Goal: Task Accomplishment & Management: Manage account settings

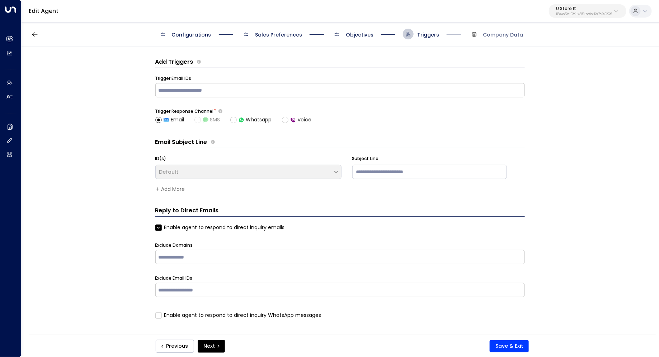
click at [591, 10] on p "U Store It" at bounding box center [584, 8] width 56 height 4
type input "***"
click at [577, 50] on div "Hawthorn ID: 33332e4c-23b5-45a2-9007-0d0a9f804fa6" at bounding box center [601, 56] width 102 height 15
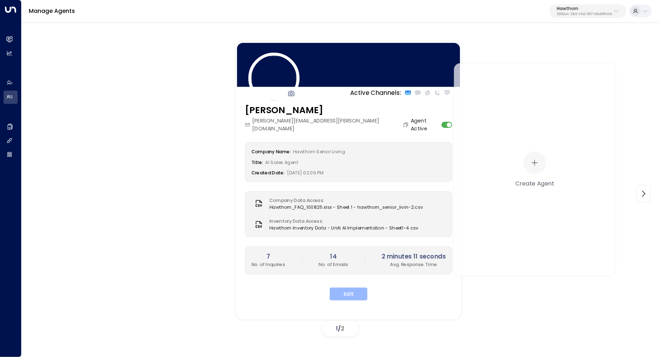
click at [349, 288] on button "Edit" at bounding box center [349, 294] width 38 height 13
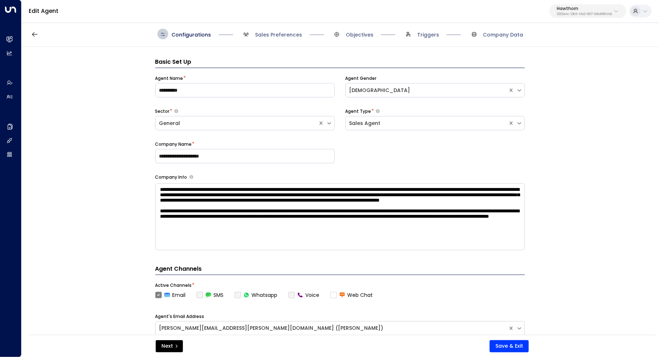
scroll to position [11, 0]
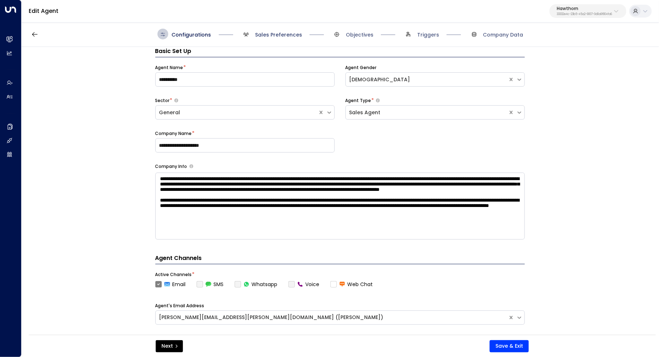
click at [287, 38] on span "Sales Preferences" at bounding box center [278, 34] width 47 height 7
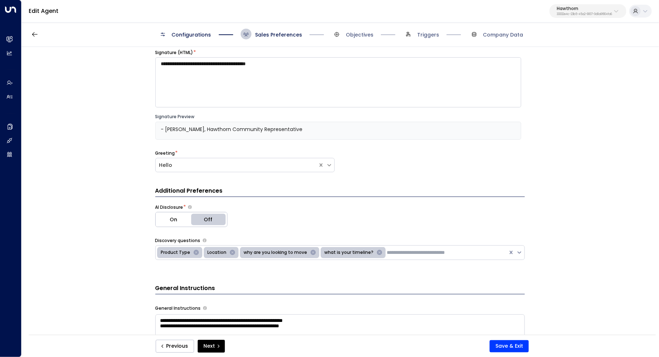
scroll to position [0, 0]
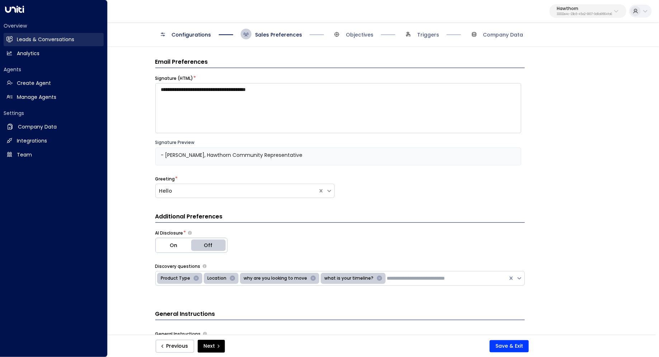
click at [21, 39] on h2 "Leads & Conversations" at bounding box center [45, 40] width 57 height 8
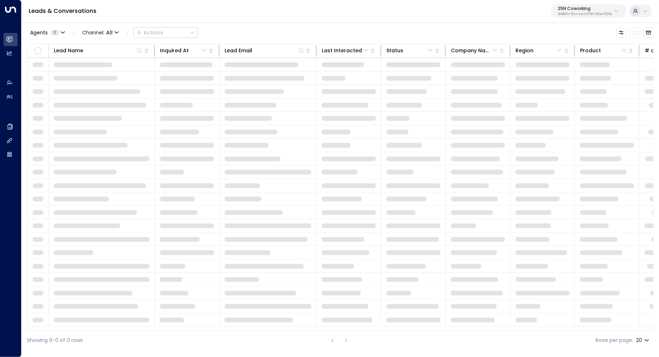
click at [582, 10] on p "25N Coworking" at bounding box center [585, 8] width 54 height 4
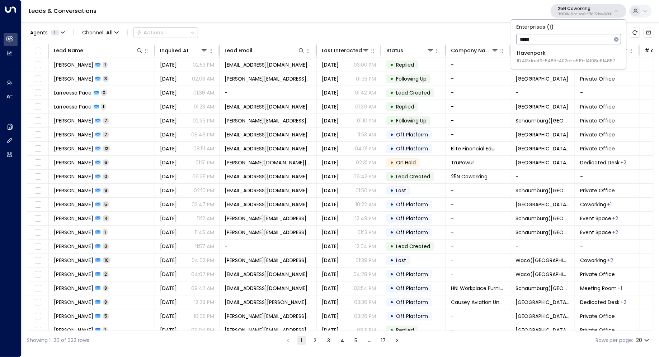
type input "*****"
click at [558, 54] on div "Havenpark ID: 413dacf9-5485-402c-a519-14108c614857" at bounding box center [566, 56] width 98 height 15
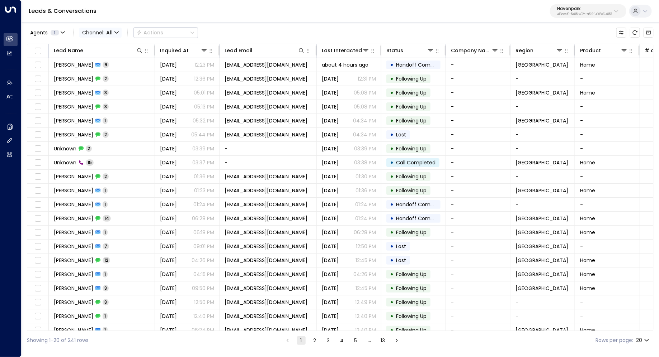
click at [114, 30] on span "Channel: All" at bounding box center [100, 33] width 42 height 10
click at [99, 96] on li "Voice" at bounding box center [104, 101] width 46 height 12
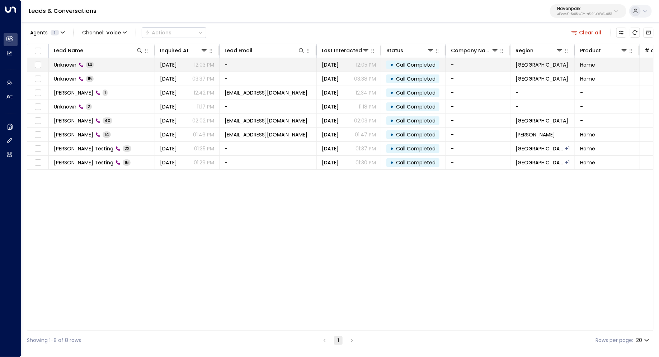
click at [99, 59] on td "Unknown 14" at bounding box center [102, 65] width 106 height 14
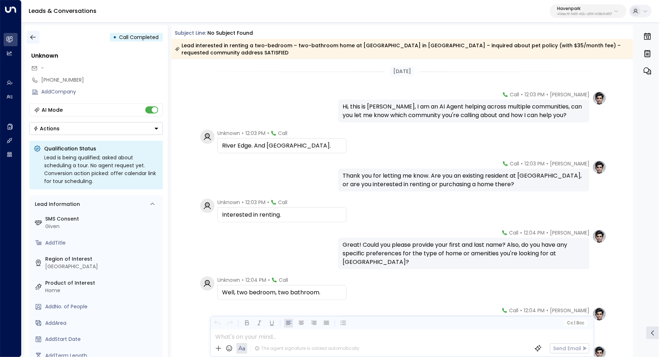
click at [32, 37] on icon "button" at bounding box center [32, 37] width 7 height 7
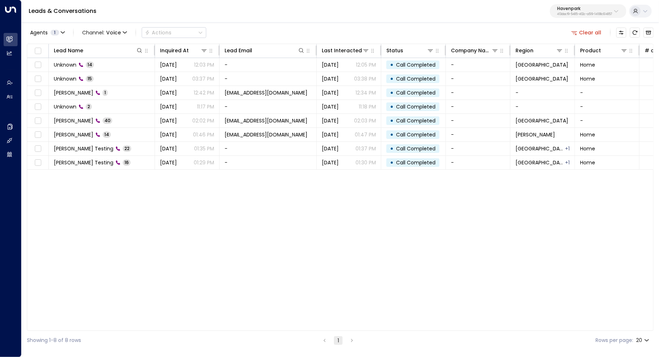
click at [592, 6] on p "Havenpark" at bounding box center [584, 8] width 55 height 4
type input "*****"
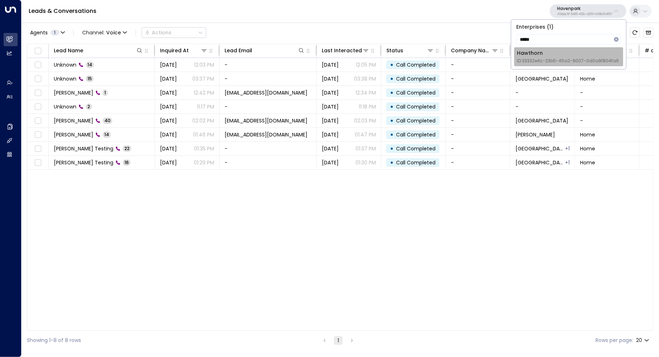
click at [545, 60] on span "ID: 33332e4c-23b5-45a2-9007-0d0a9f804fa6" at bounding box center [568, 61] width 102 height 6
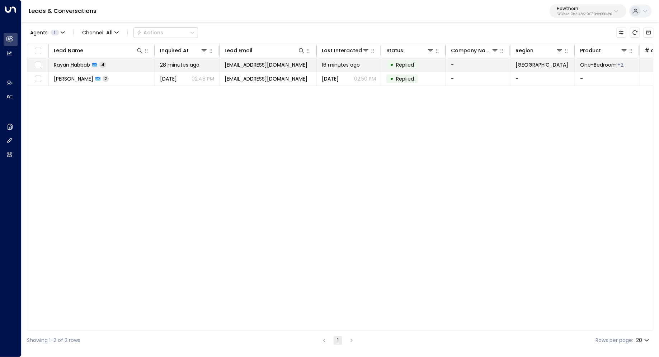
click at [79, 65] on span "Rayan Habbab" at bounding box center [72, 64] width 36 height 7
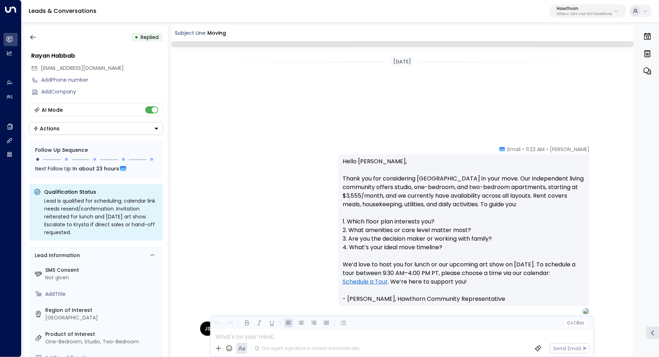
scroll to position [278, 0]
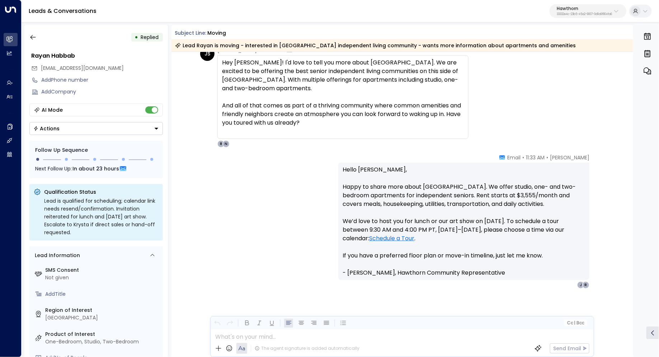
click at [388, 238] on link "Schedule a Tour" at bounding box center [391, 238] width 45 height 9
